Goal: Task Accomplishment & Management: Manage account settings

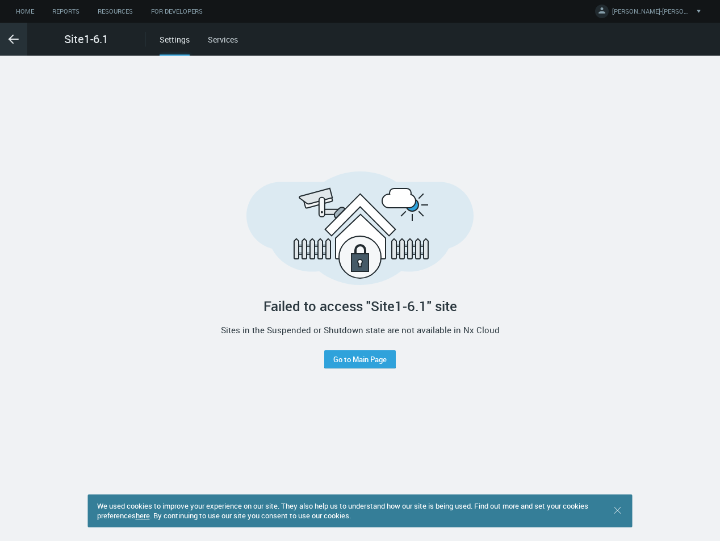
click at [12, 38] on icon ".arrow {fill-rule:evenodd;clip-rule:evenodd;fill:none;stroke:var(--btn-arrow-co…" at bounding box center [14, 39] width 14 height 14
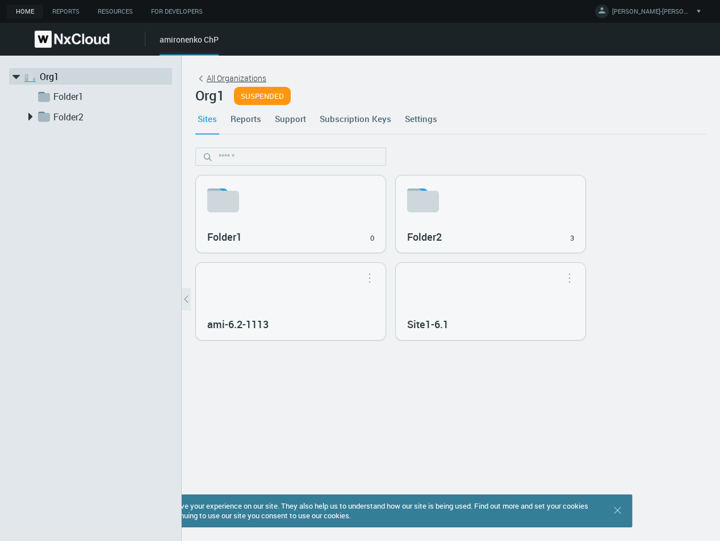
click at [237, 80] on span "All Organizations" at bounding box center [237, 78] width 60 height 12
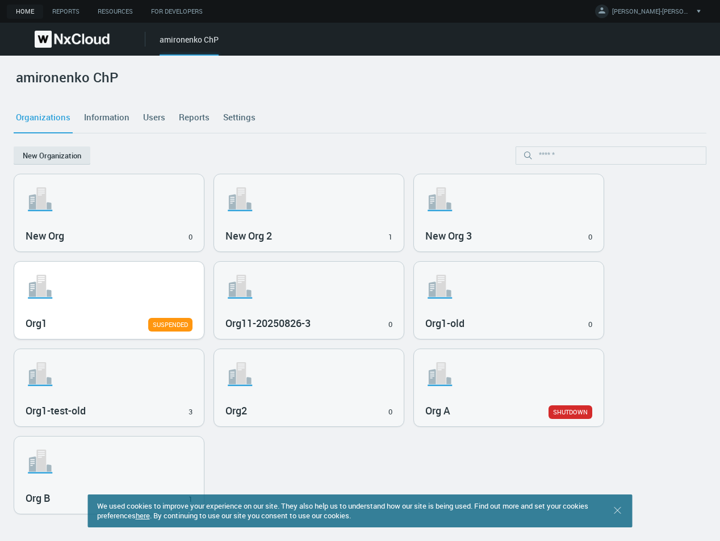
click at [150, 302] on svg-icon ".st1{fill:var(--svg-placeholder-elm2-color);} .st2{fill:var(--brand-core);} .st…" at bounding box center [109, 286] width 167 height 36
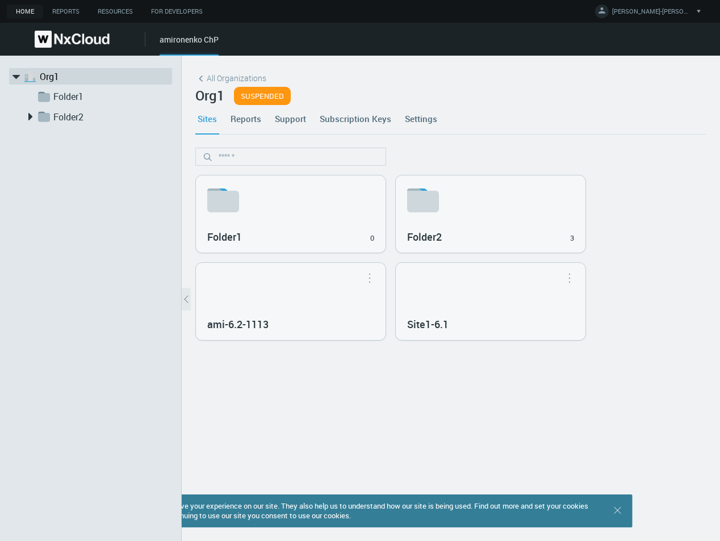
click at [410, 121] on link "Settings" at bounding box center [420, 118] width 37 height 31
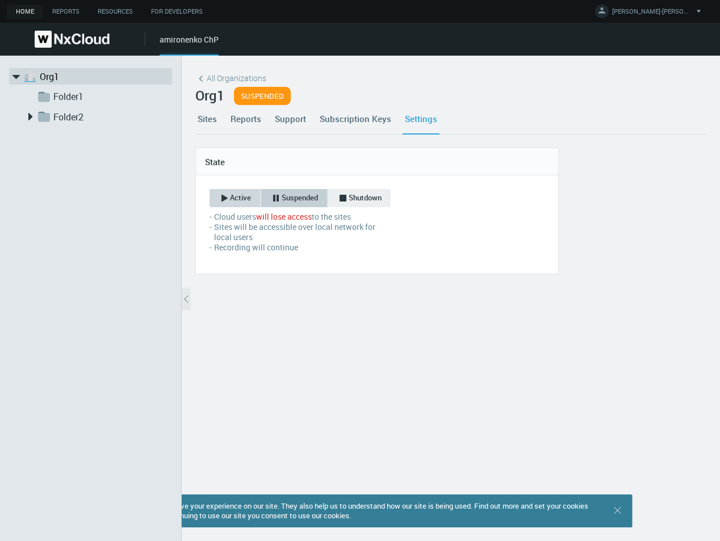
click at [233, 195] on span "Active" at bounding box center [240, 197] width 21 height 11
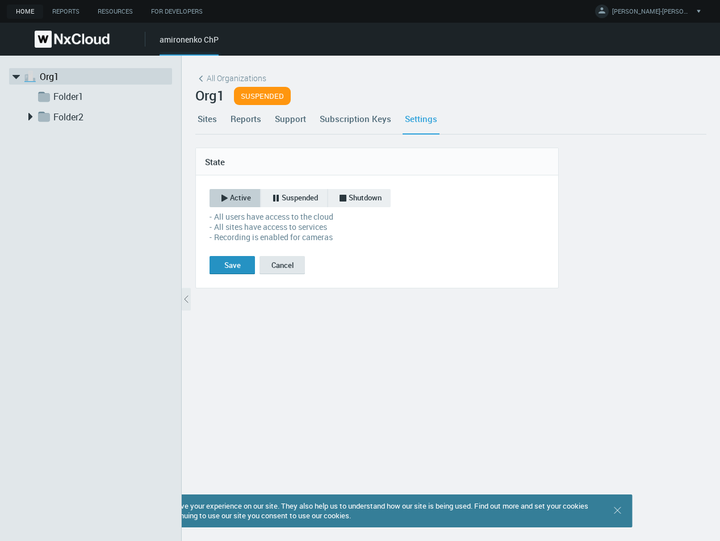
click at [228, 262] on div "Save" at bounding box center [232, 264] width 16 height 9
